Goal: Transaction & Acquisition: Purchase product/service

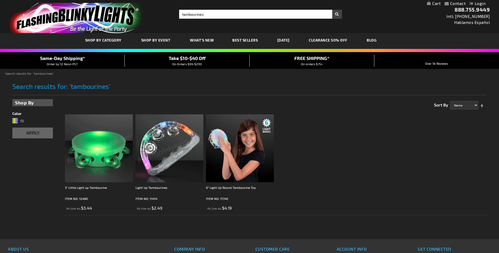
click at [106, 160] on img at bounding box center [99, 148] width 68 height 68
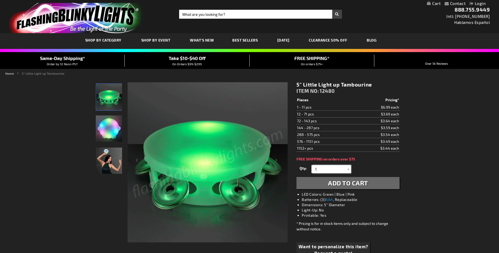
click at [325, 168] on input "1" at bounding box center [332, 169] width 38 height 8
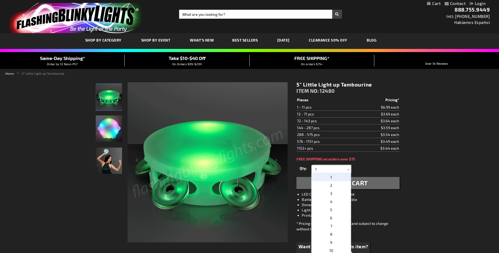
drag, startPoint x: 325, startPoint y: 170, endPoint x: 295, endPoint y: 171, distance: 29.7
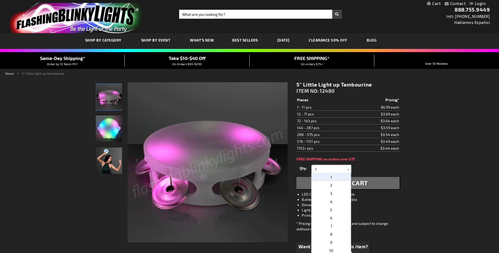
click at [295, 171] on div "5" Little Light up Tambourine ITEM NO: 12480 $3.44 Pieces Pricing* 1 - 11 pcs $…" at bounding box center [348, 173] width 111 height 193
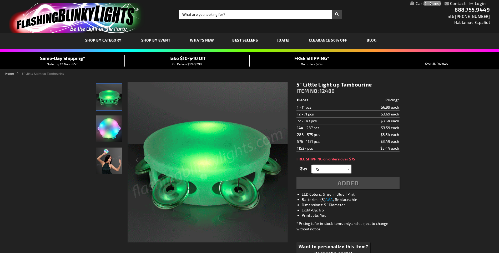
type input "75"
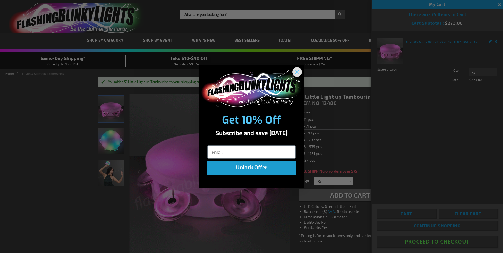
click at [298, 73] on circle "Close dialog" at bounding box center [297, 71] width 9 height 9
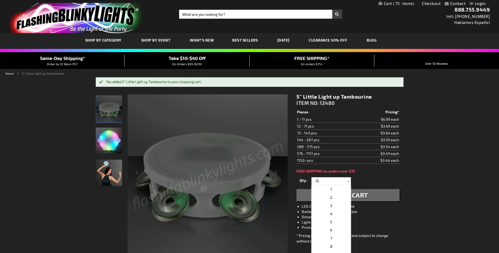
click at [404, 3] on span "75" at bounding box center [403, 3] width 21 height 5
